Goal: Transaction & Acquisition: Obtain resource

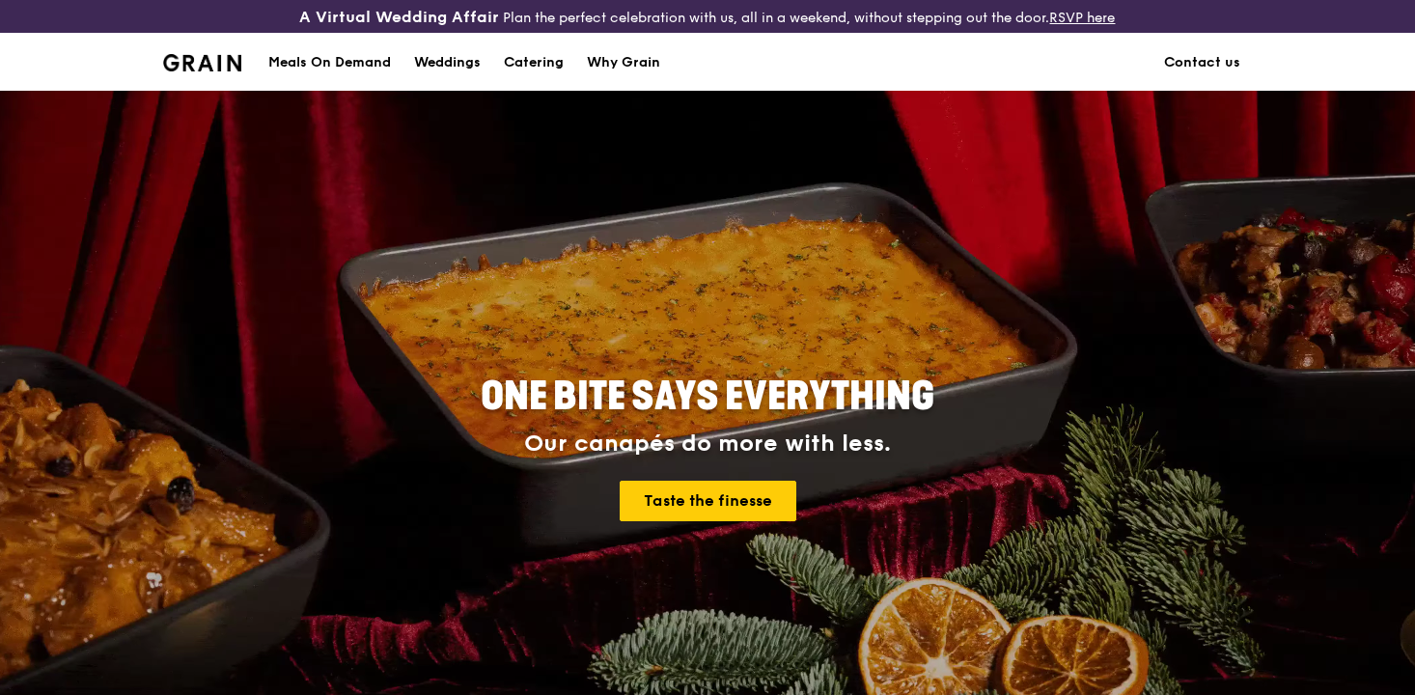
scroll to position [41, 0]
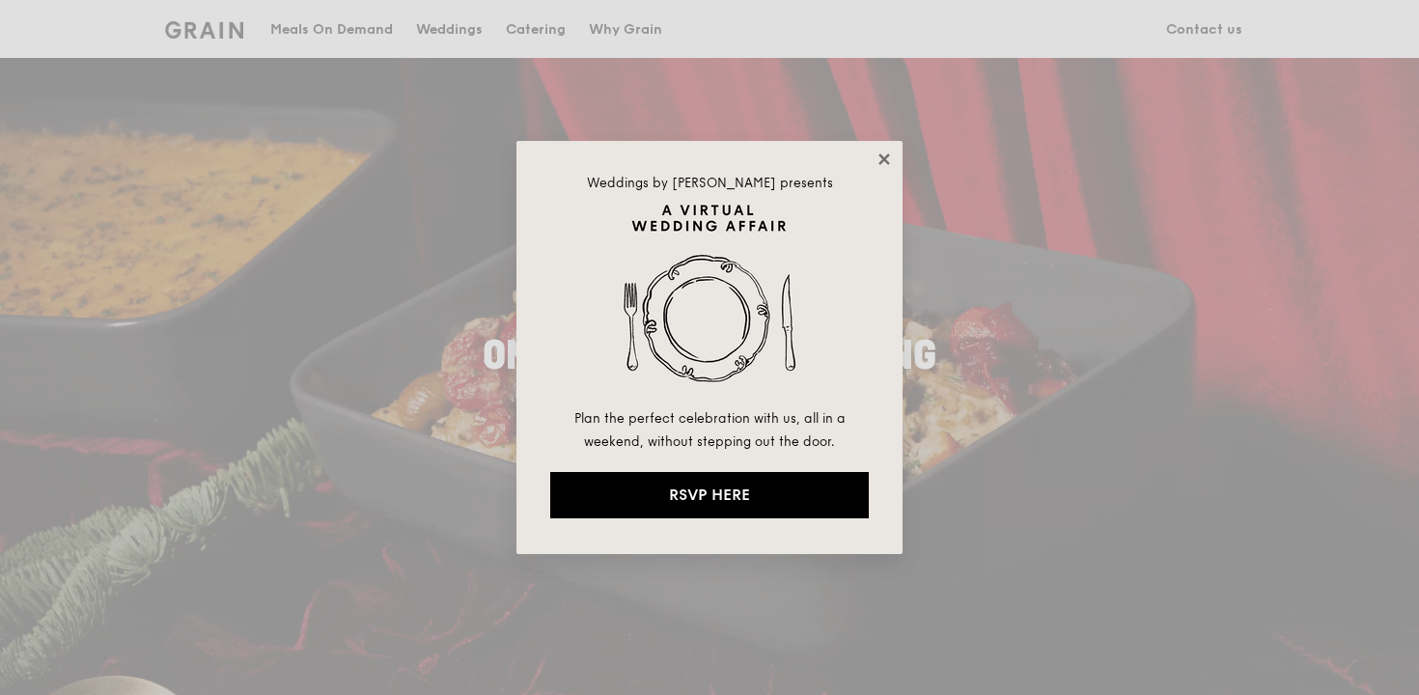
click at [885, 152] on icon at bounding box center [883, 159] width 17 height 17
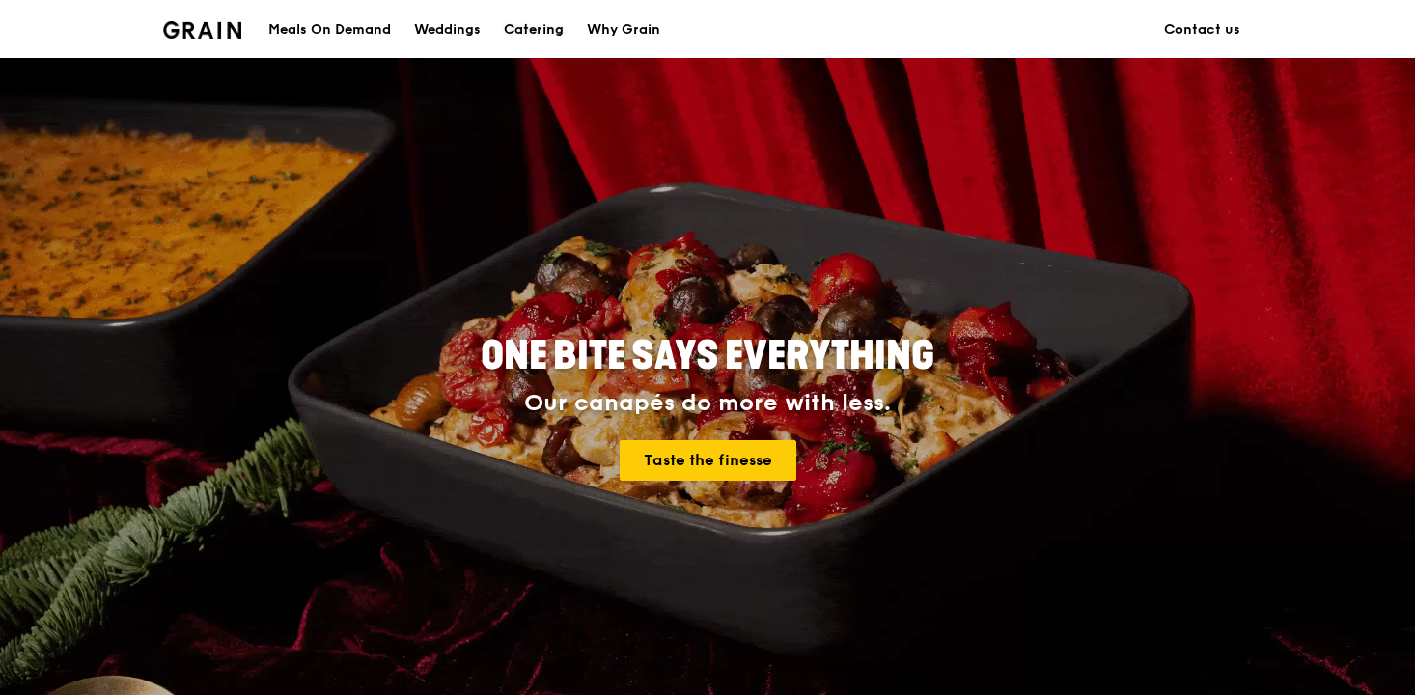
click at [531, 36] on div "Catering" at bounding box center [534, 30] width 60 height 58
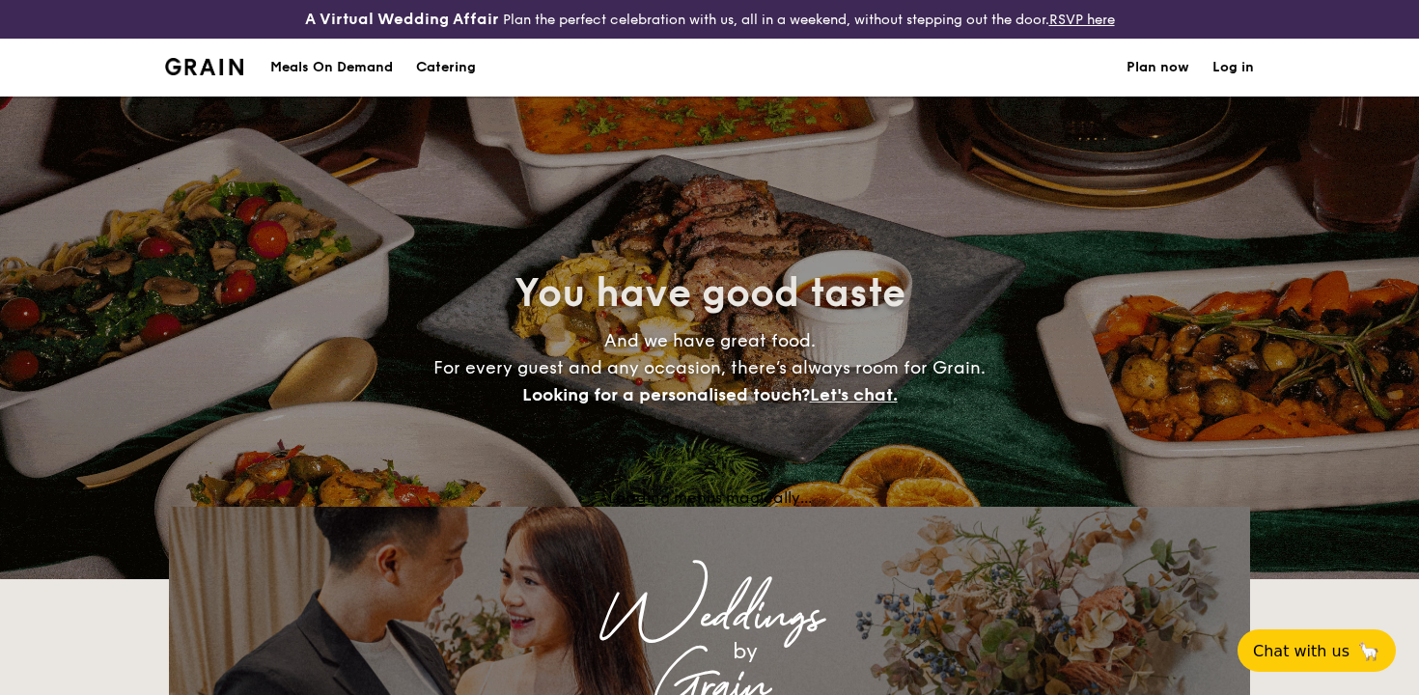
select select
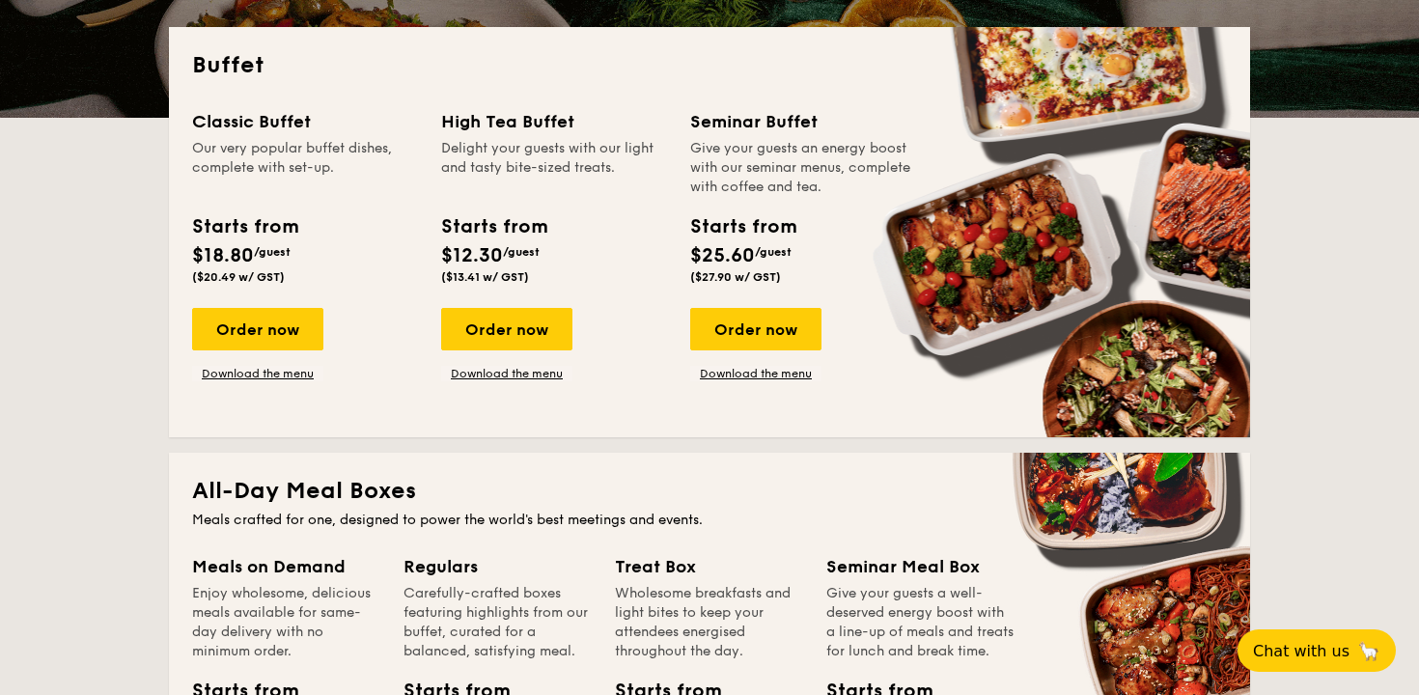
scroll to position [482, 0]
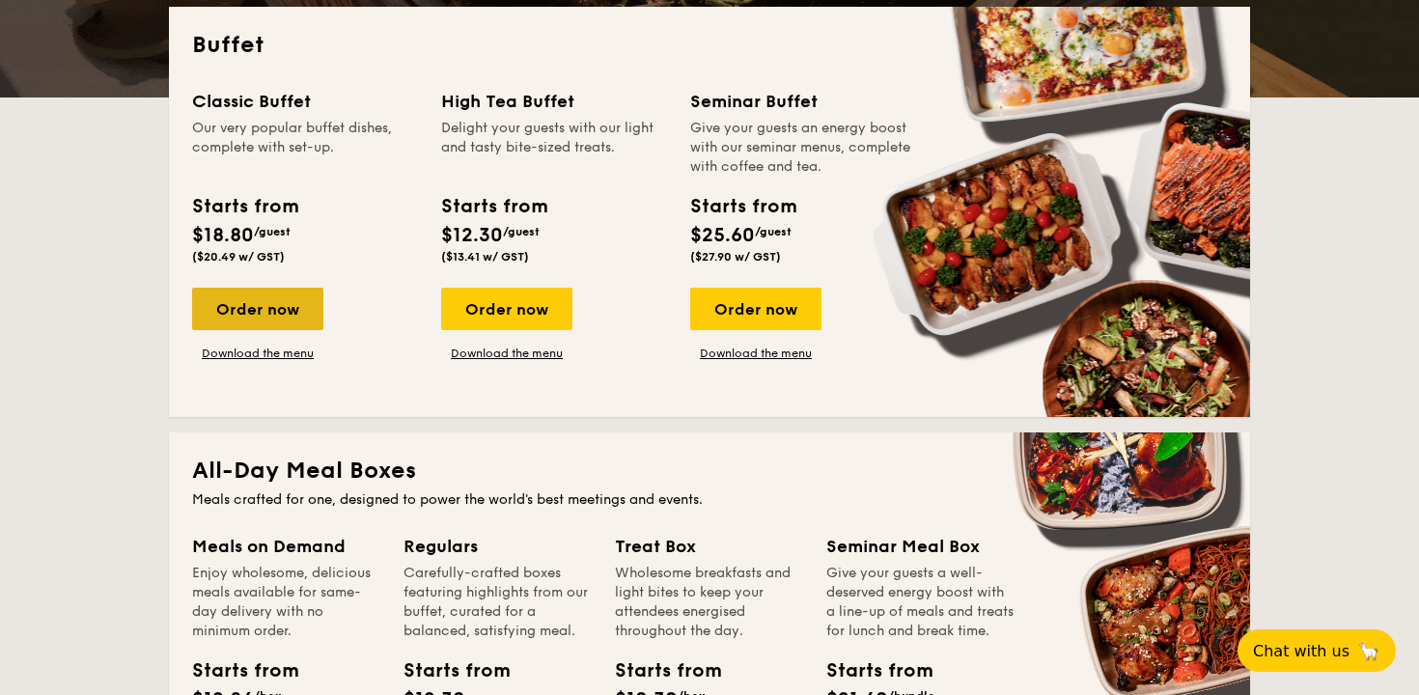
click at [280, 296] on div "Order now" at bounding box center [257, 309] width 131 height 42
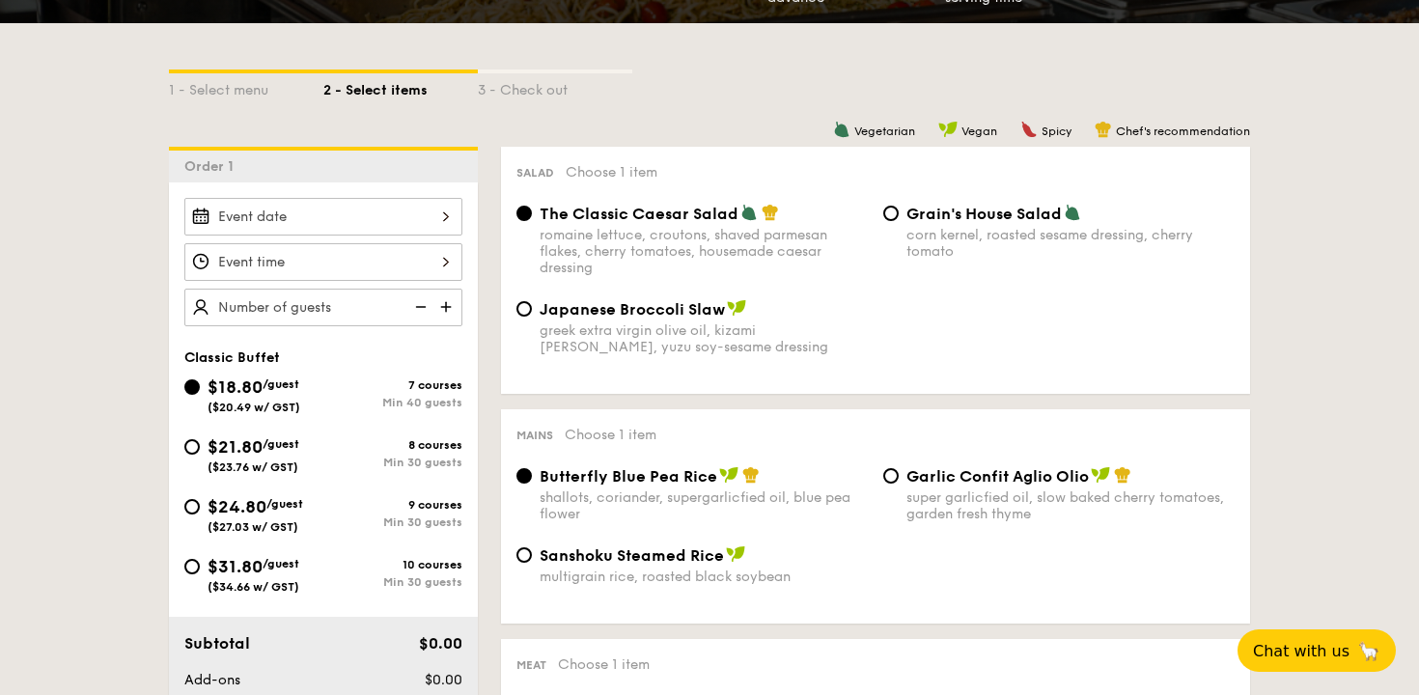
scroll to position [440, 0]
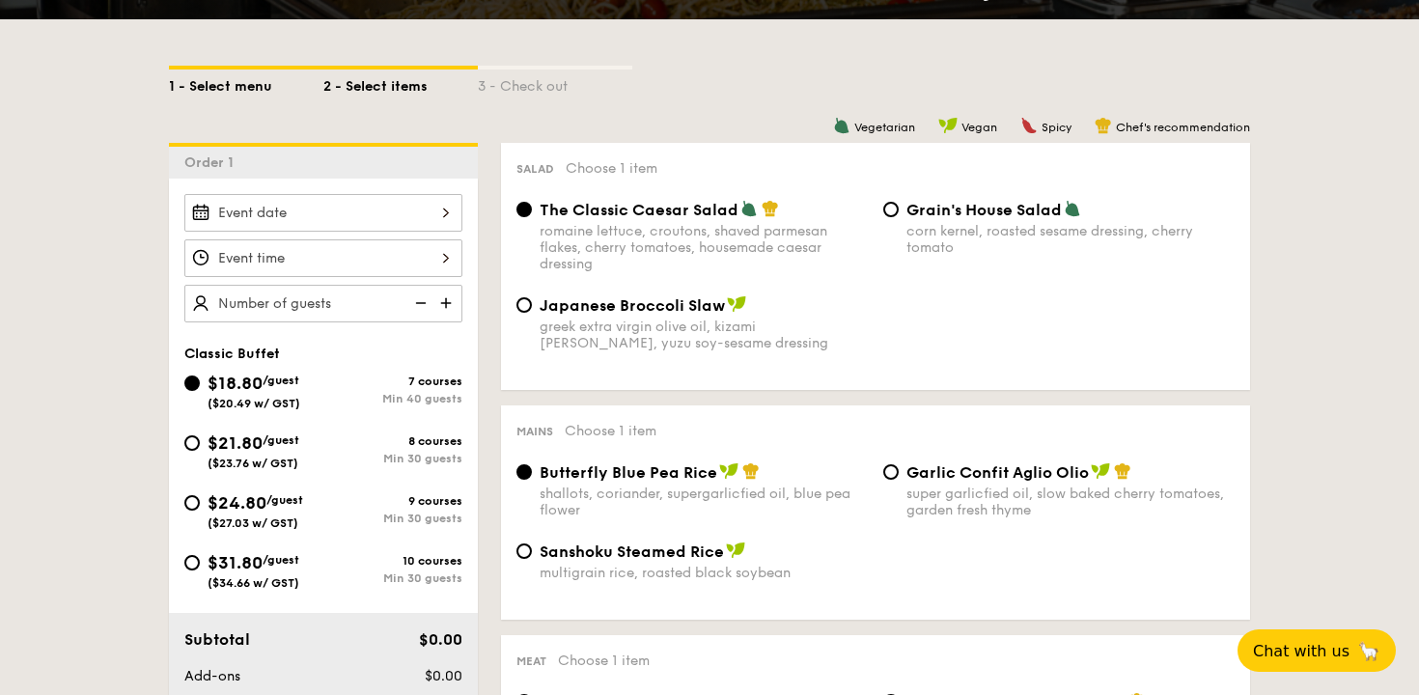
click at [272, 84] on div "1 - Select menu" at bounding box center [246, 82] width 154 height 27
select select
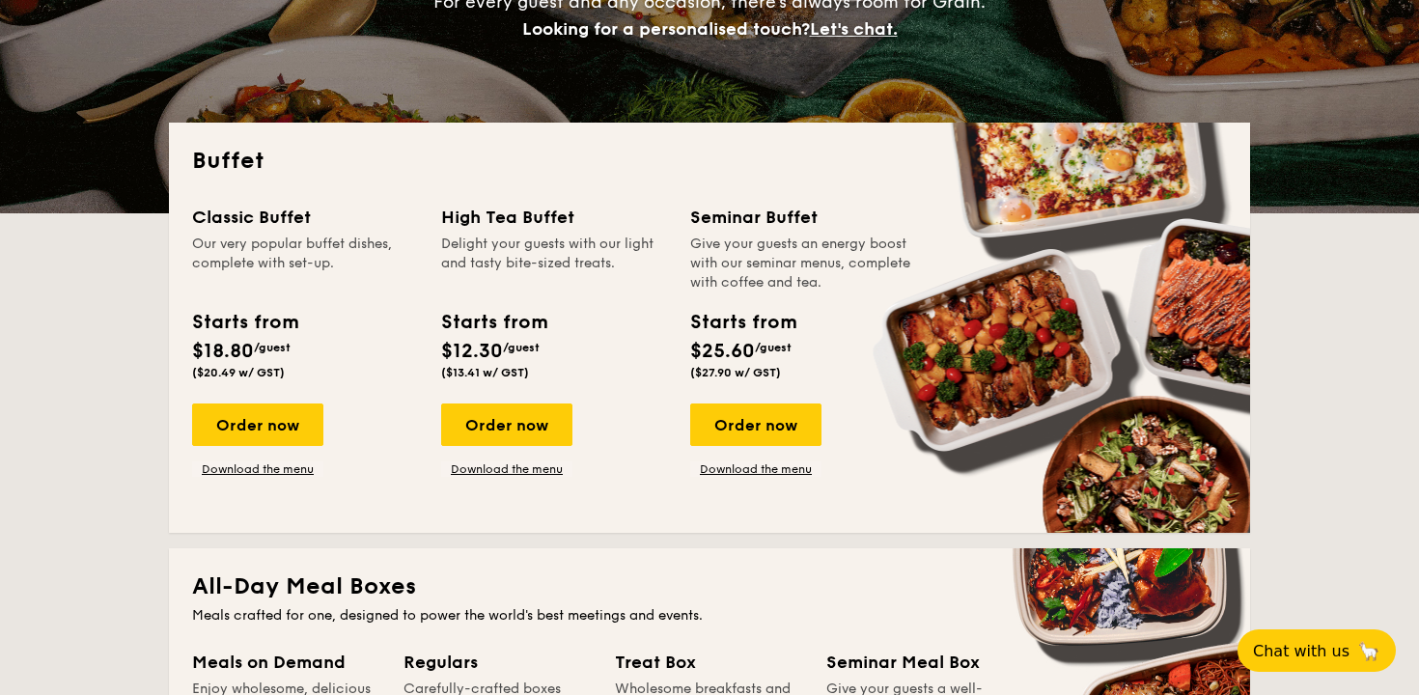
scroll to position [328, 0]
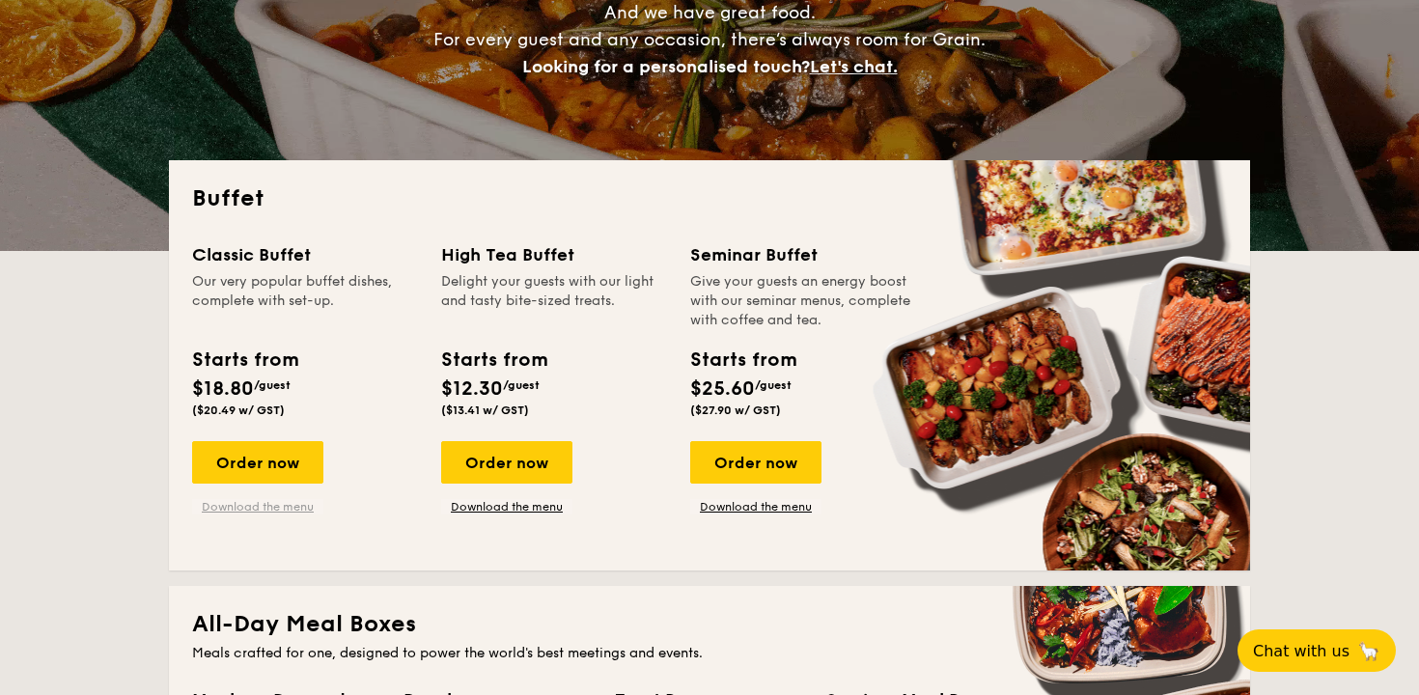
click at [256, 508] on link "Download the menu" at bounding box center [257, 506] width 131 height 15
